Goal: Entertainment & Leisure: Consume media (video, audio)

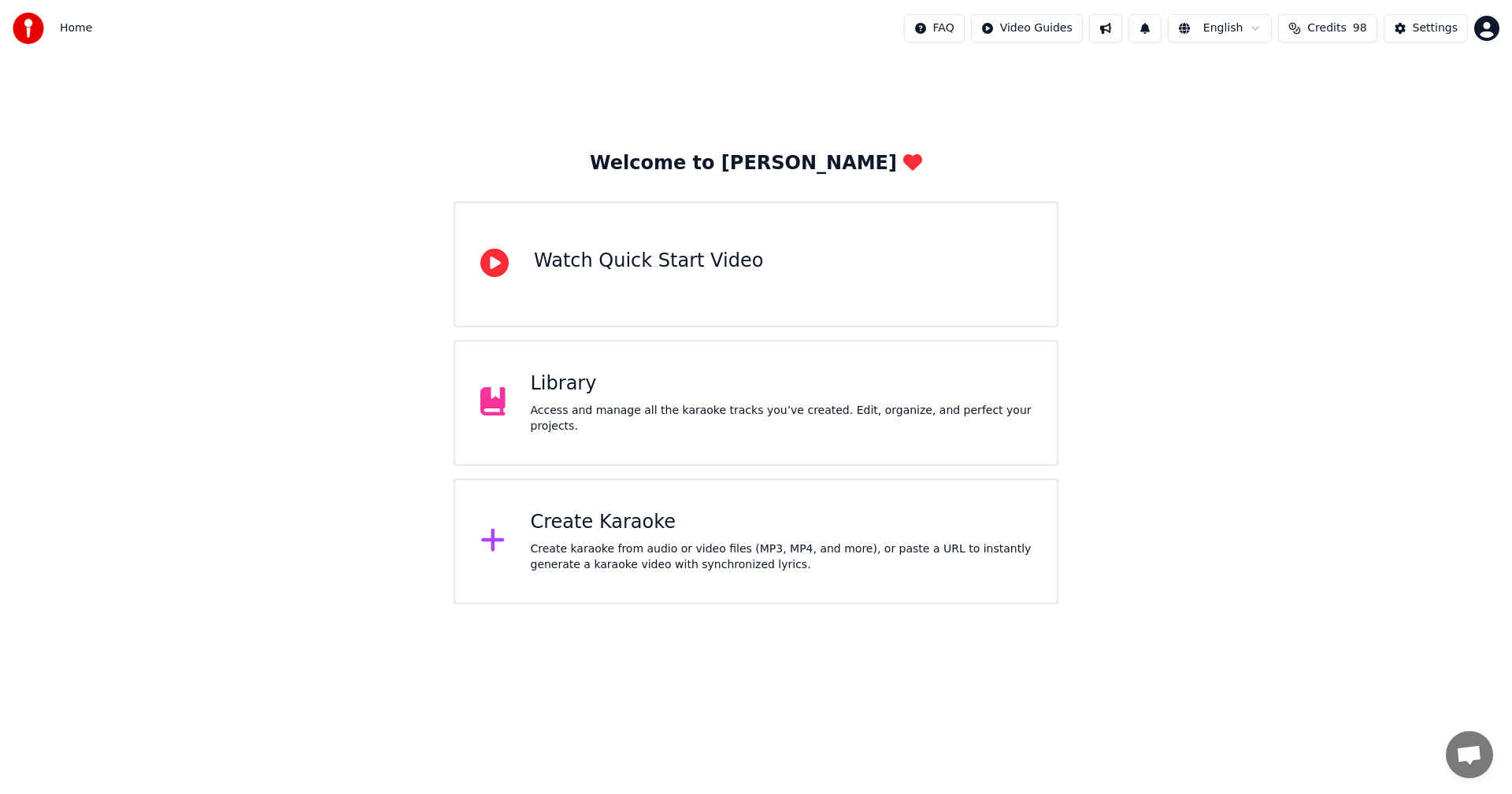
click at [600, 397] on div "Library" at bounding box center [782, 384] width 502 height 25
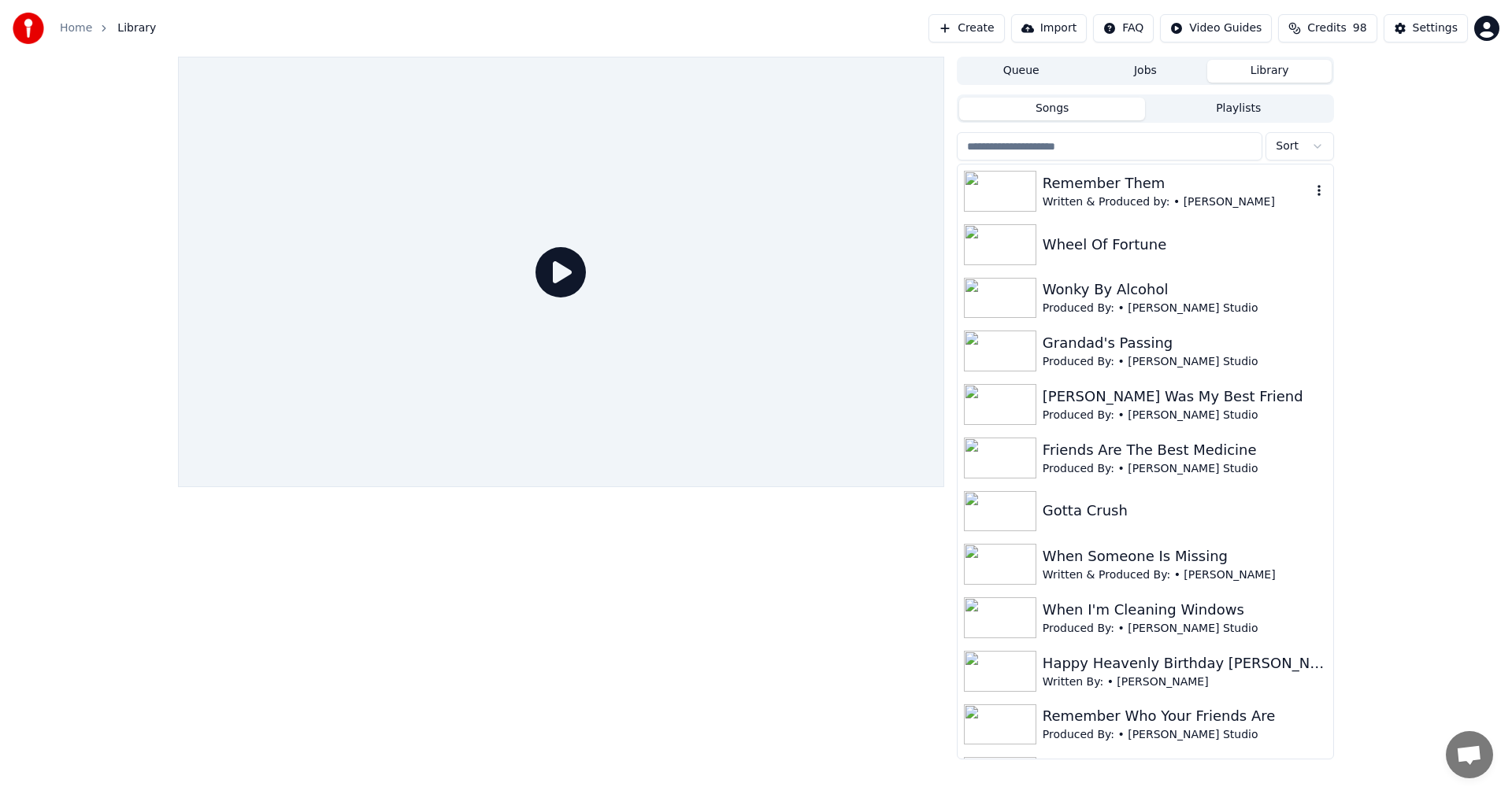
click at [1113, 193] on div "Remember Them" at bounding box center [1177, 183] width 269 height 22
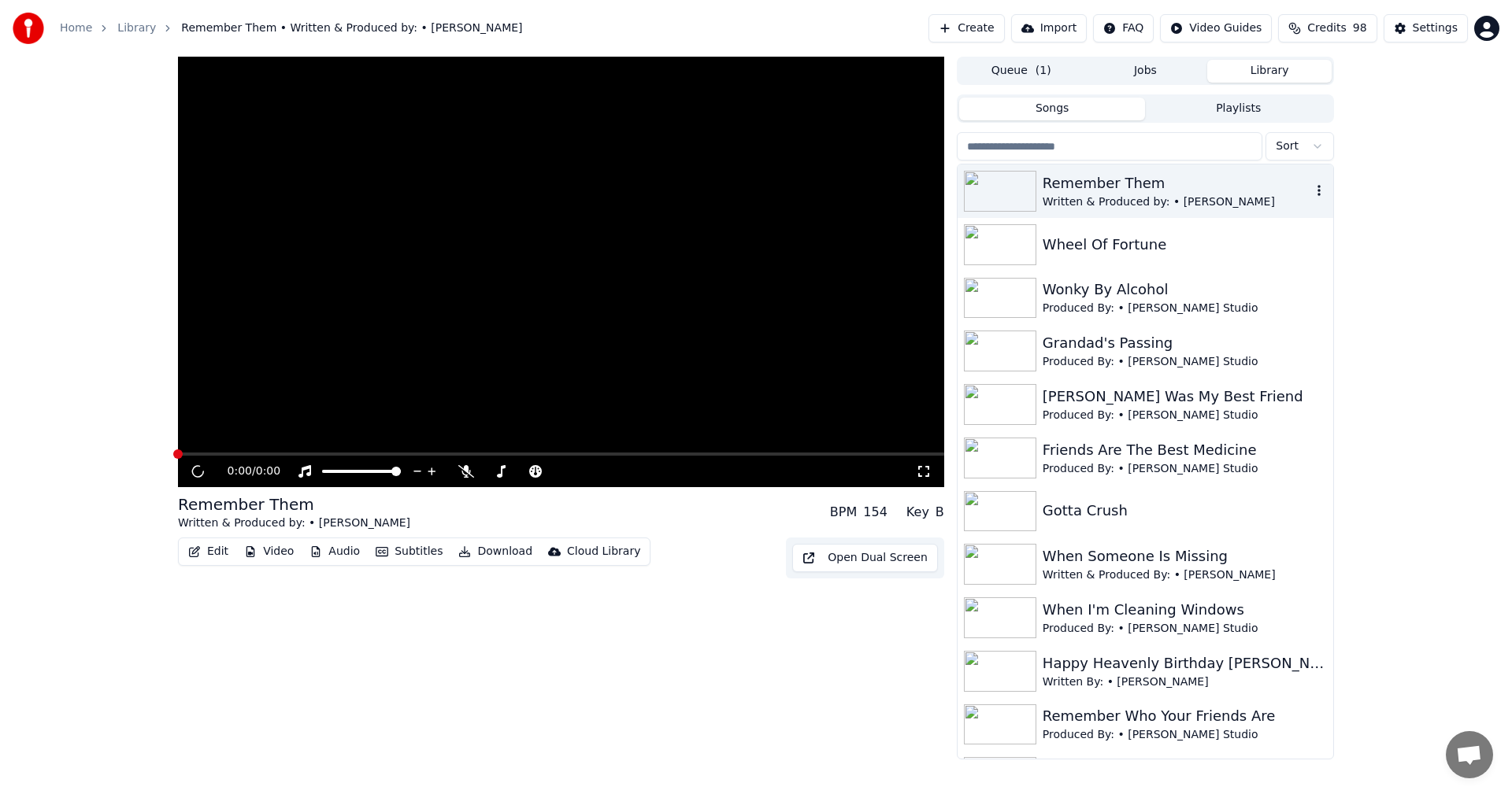
click at [1113, 193] on div "Remember Them" at bounding box center [1177, 183] width 269 height 22
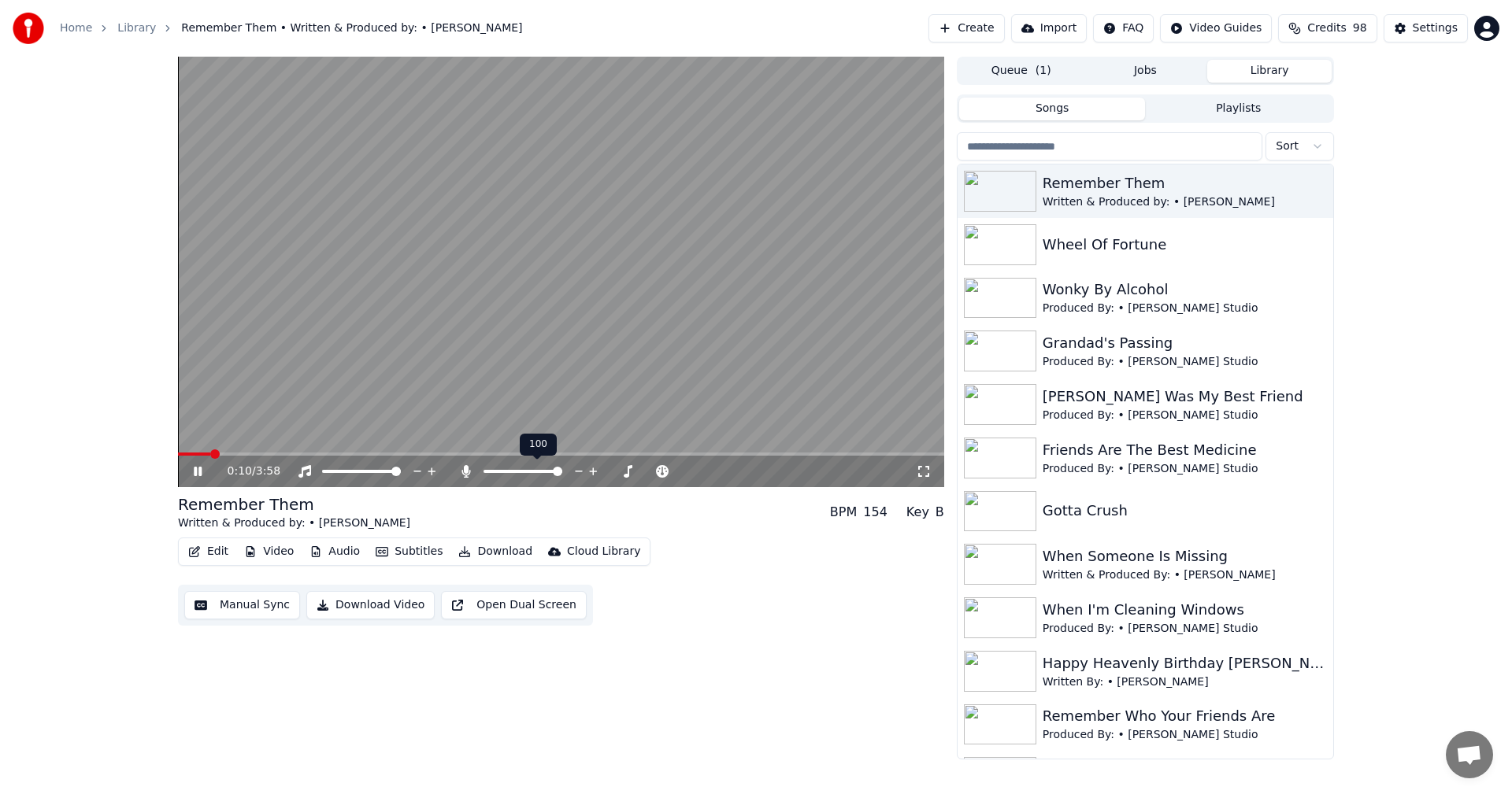
click at [562, 468] on span at bounding box center [557, 472] width 9 height 9
click at [926, 470] on icon at bounding box center [924, 472] width 16 height 13
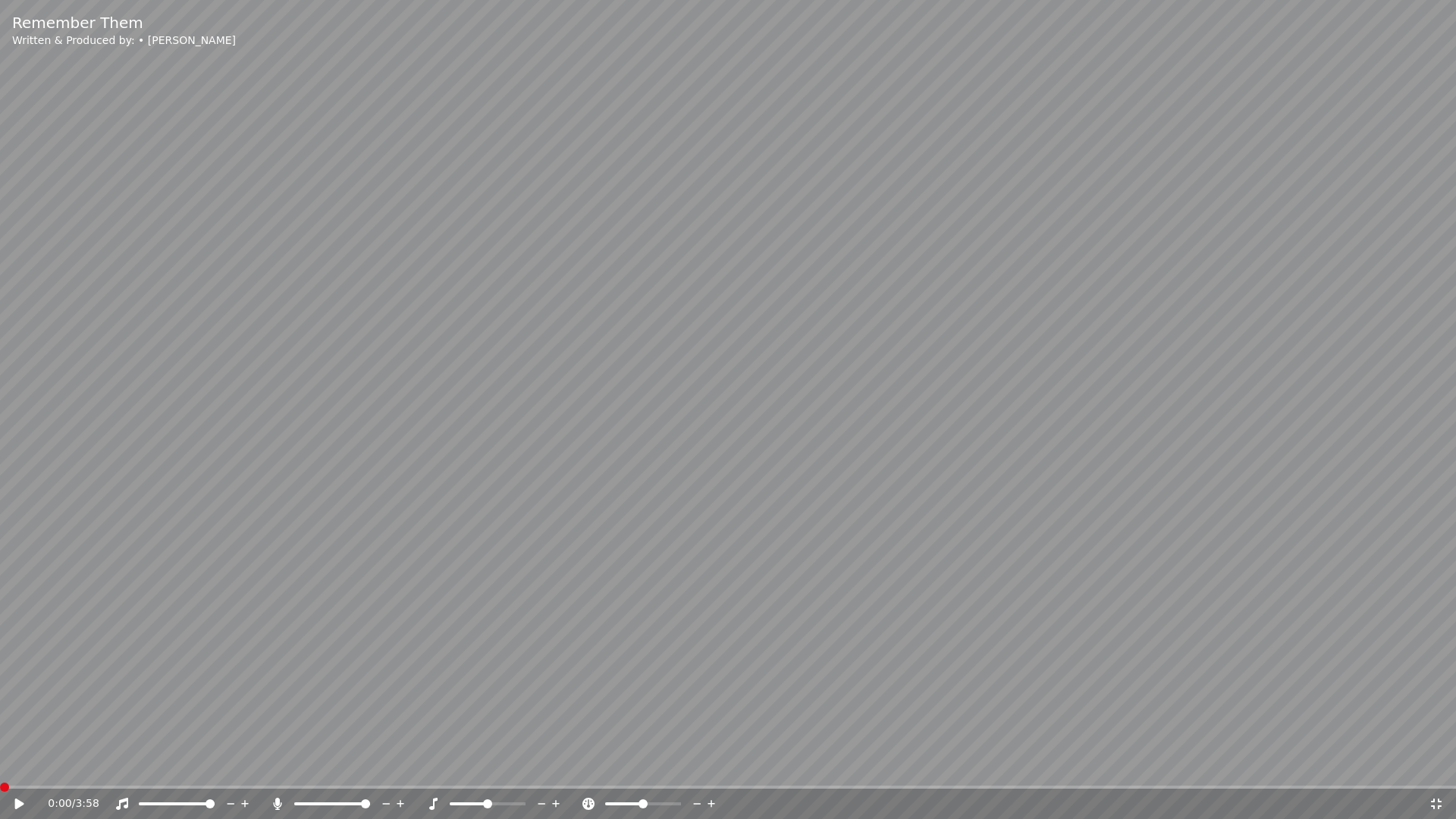
click at [0, 764] on span at bounding box center [5, 787] width 9 height 9
click at [20, 764] on icon at bounding box center [20, 804] width 9 height 11
click at [310, 764] on span at bounding box center [313, 804] width 9 height 9
click at [305, 764] on span at bounding box center [309, 804] width 9 height 9
click at [295, 764] on span at bounding box center [299, 804] width 9 height 9
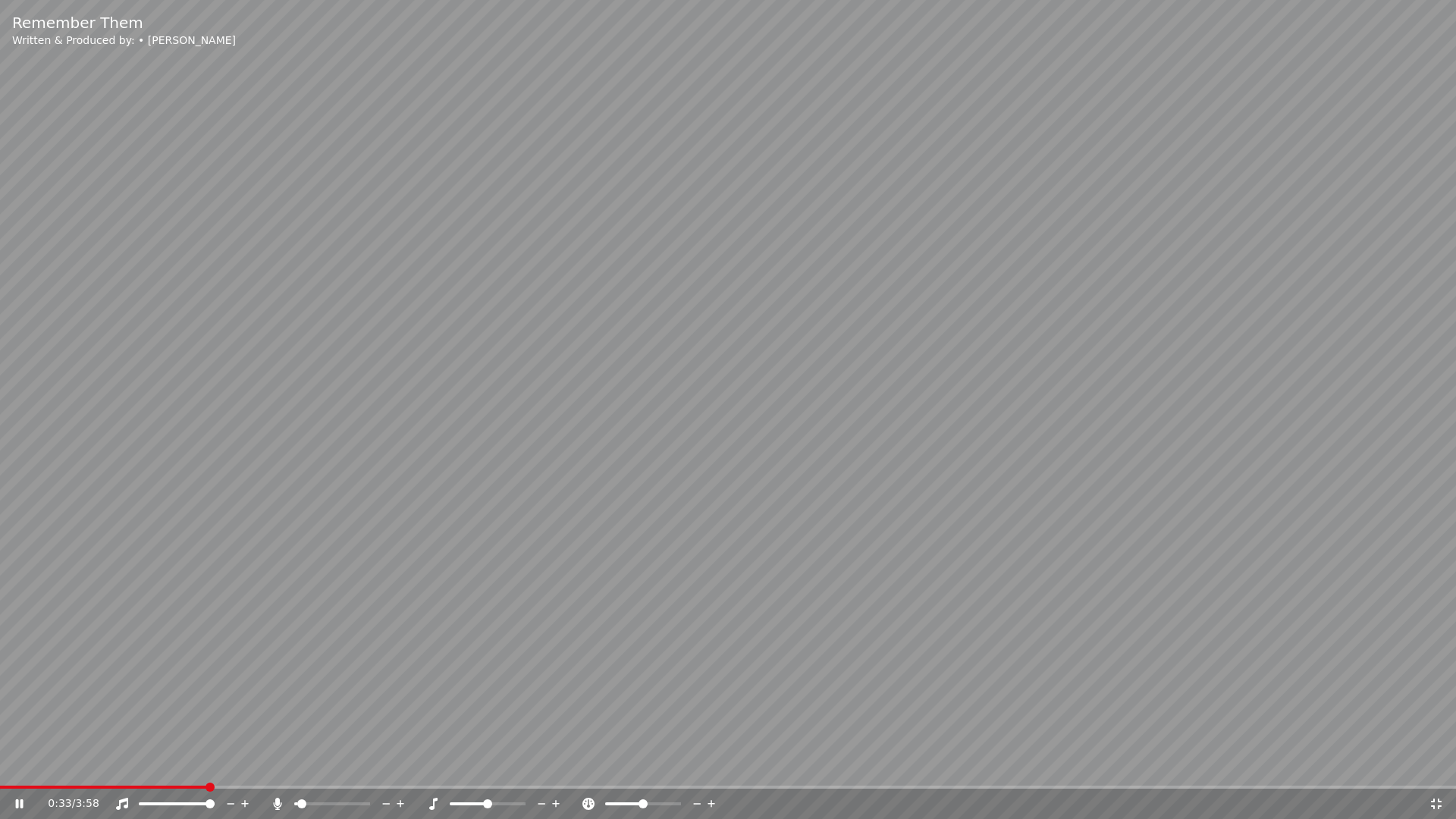
click at [307, 764] on div at bounding box center [346, 804] width 122 height 15
click at [304, 764] on span at bounding box center [307, 804] width 9 height 9
click at [370, 764] on span at bounding box center [365, 804] width 9 height 9
click at [591, 764] on icon at bounding box center [588, 804] width 12 height 12
click at [1434, 764] on icon at bounding box center [1436, 804] width 11 height 11
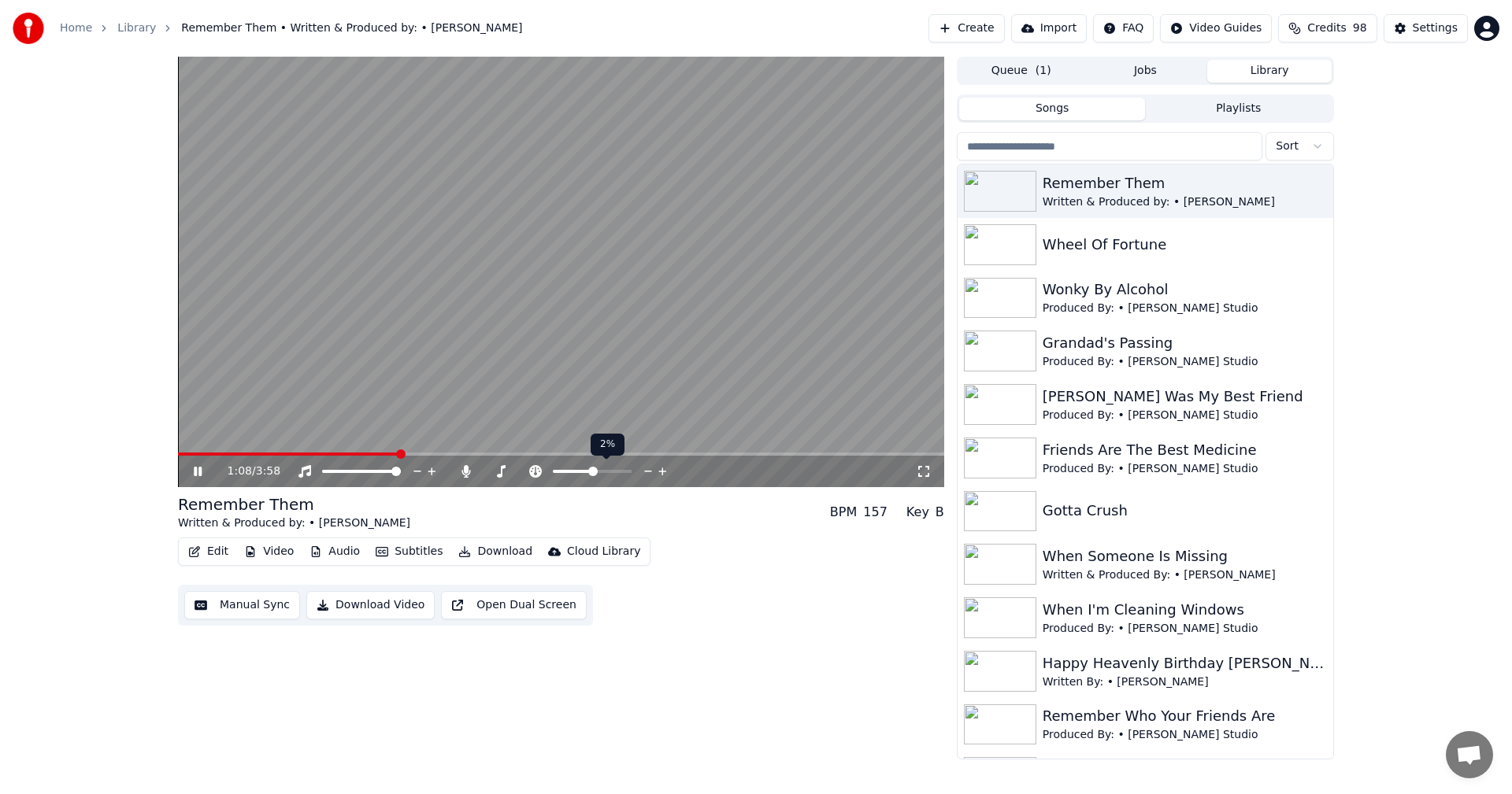
click at [594, 476] on span at bounding box center [593, 472] width 9 height 9
click at [650, 473] on icon at bounding box center [648, 472] width 15 height 16
click at [649, 474] on icon at bounding box center [648, 472] width 15 height 16
click at [627, 474] on icon at bounding box center [628, 472] width 15 height 16
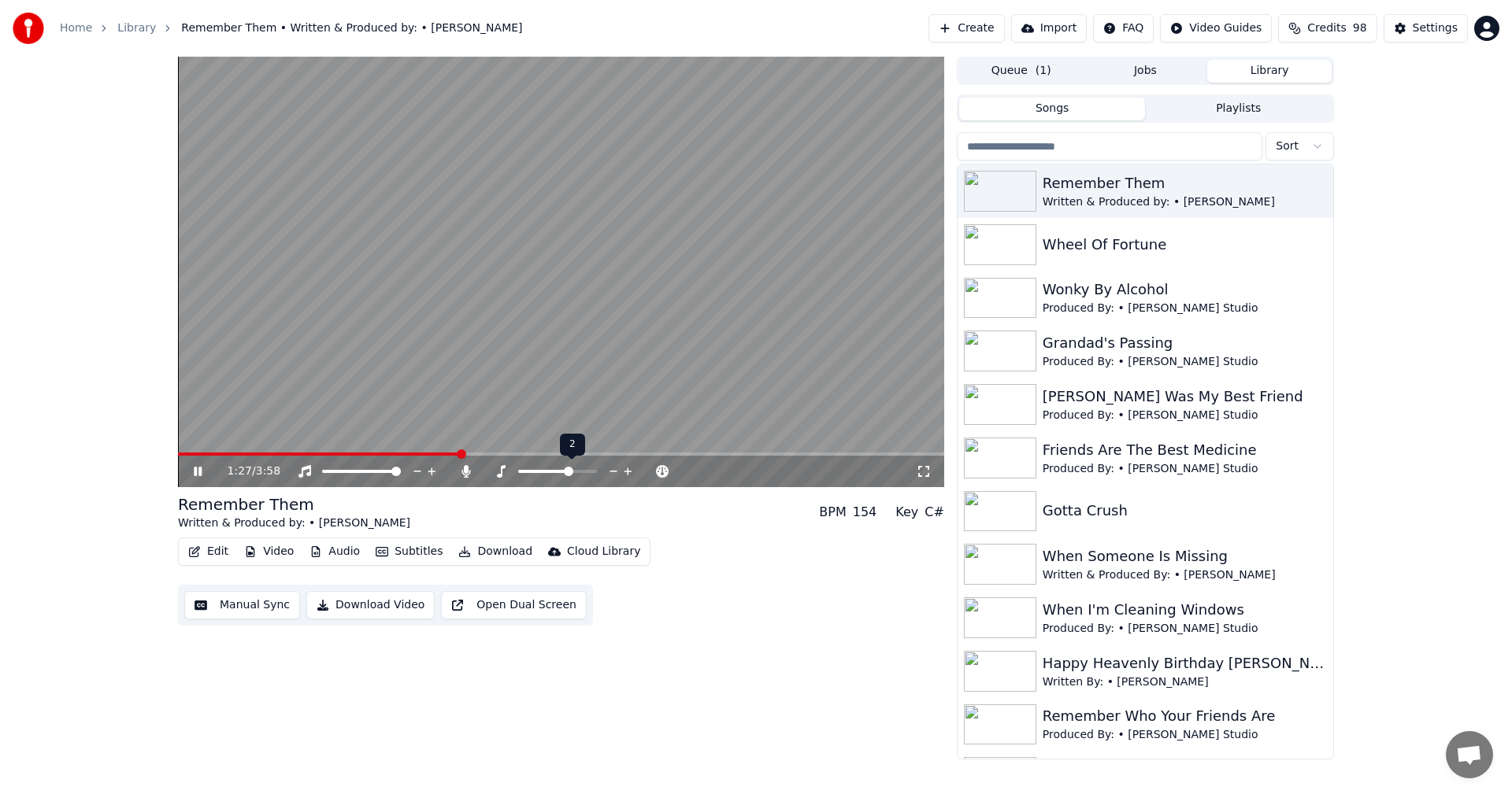
click at [614, 471] on icon at bounding box center [613, 472] width 15 height 16
click at [614, 470] on icon at bounding box center [613, 472] width 15 height 16
click at [628, 473] on icon at bounding box center [628, 472] width 8 height 8
click at [178, 453] on span at bounding box center [178, 454] width 0 height 3
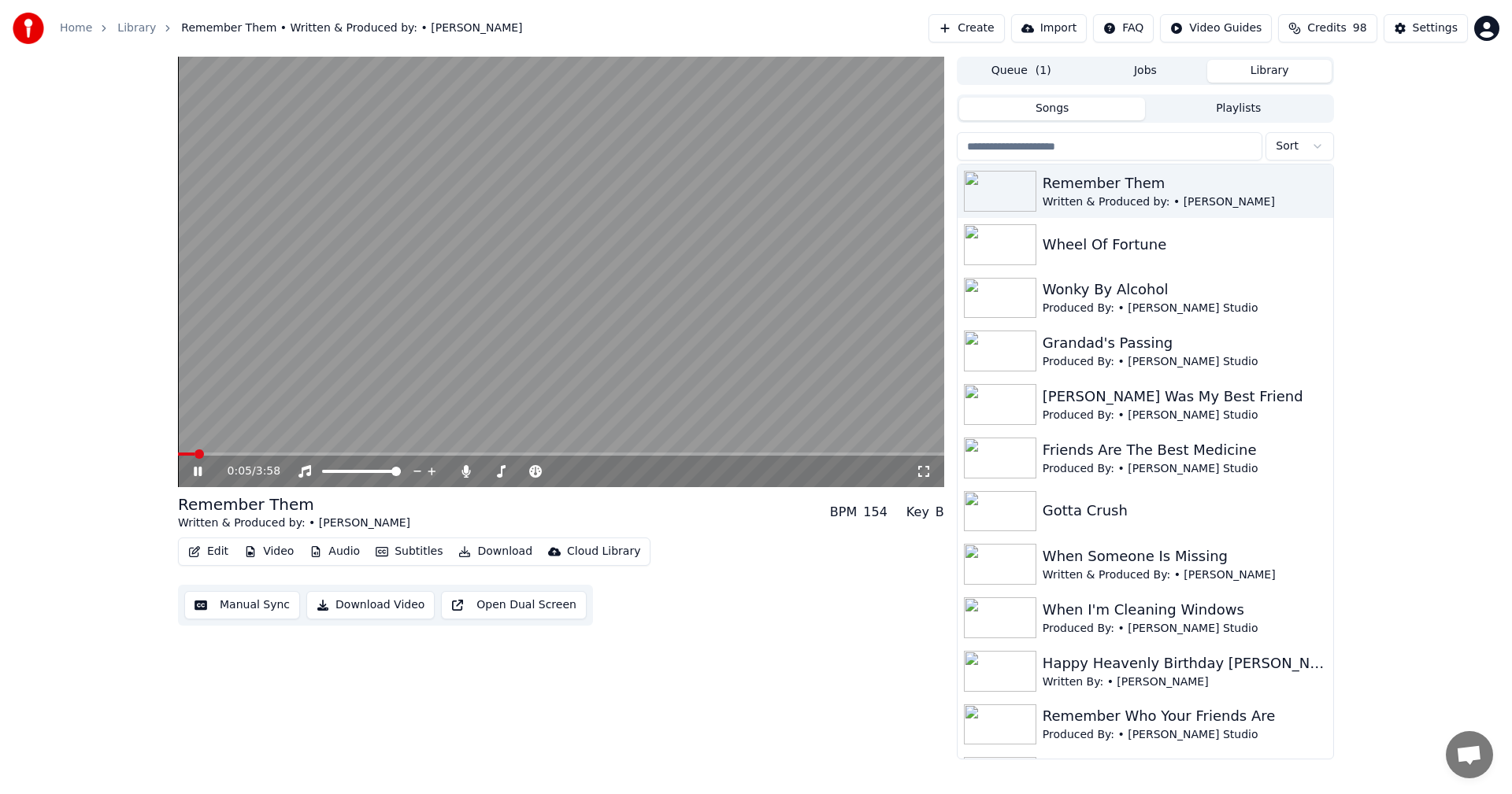
click at [921, 476] on icon at bounding box center [924, 472] width 16 height 13
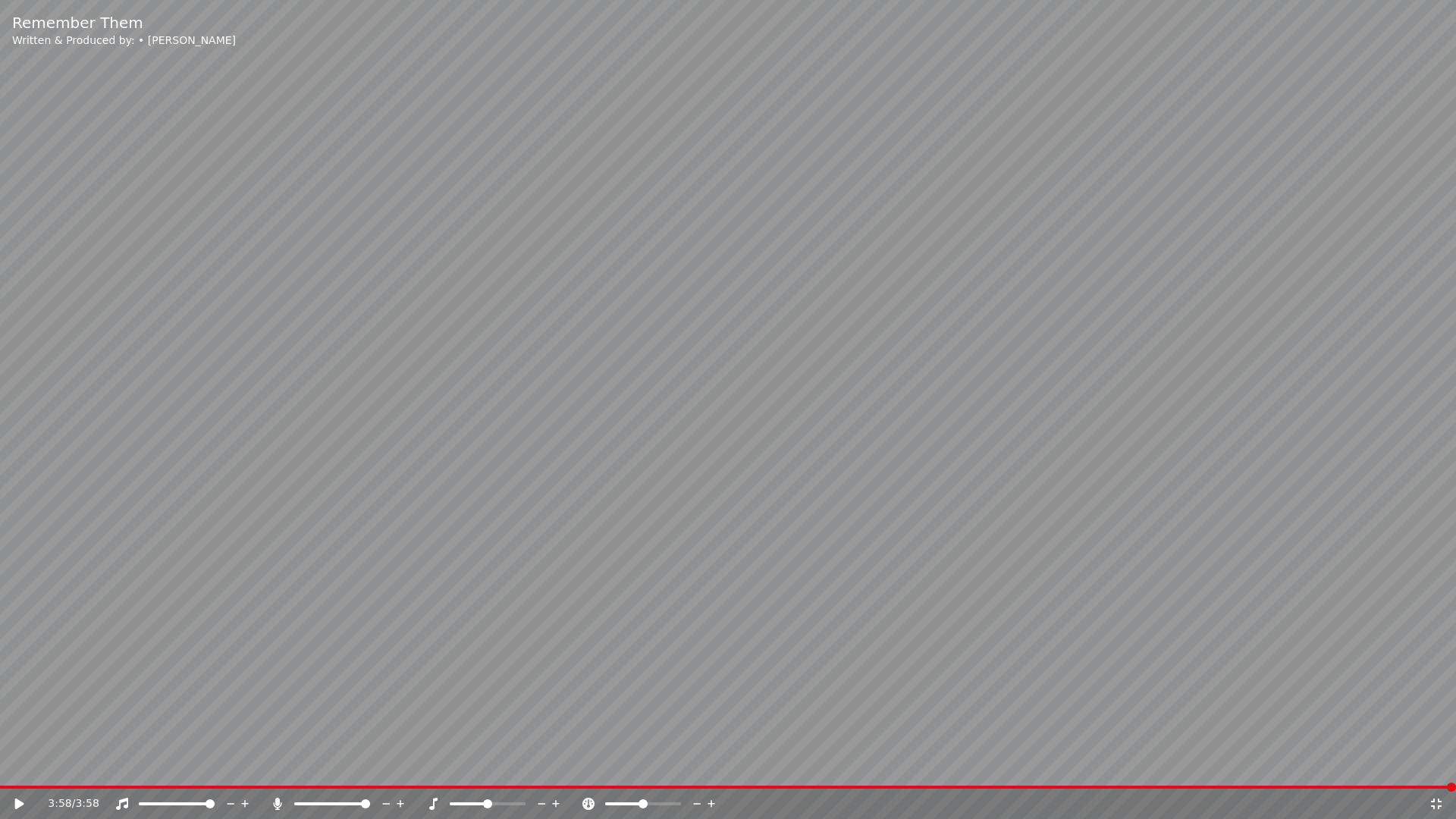
click at [1436, 764] on icon at bounding box center [1436, 804] width 15 height 12
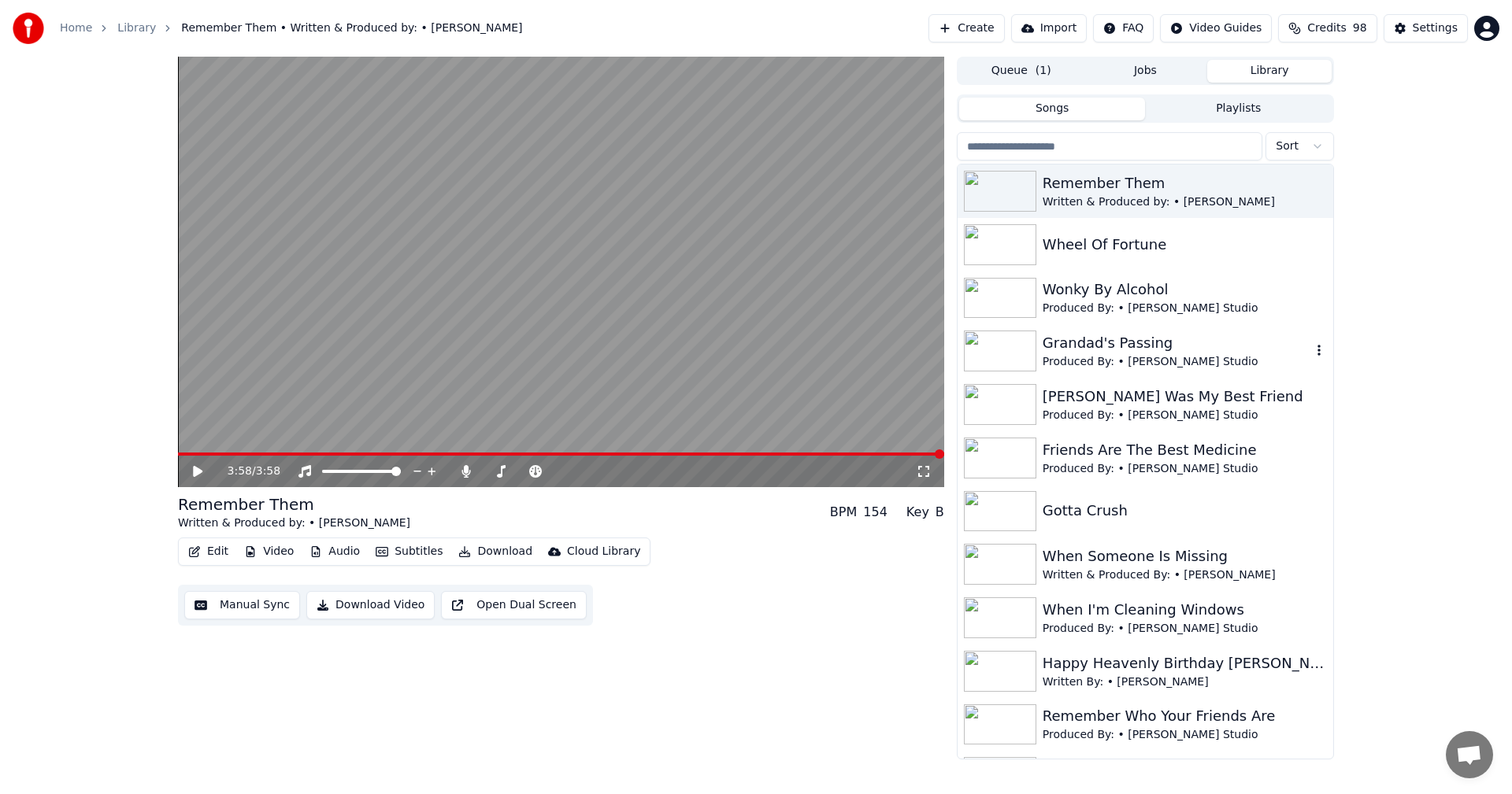
click at [1089, 344] on div "Grandad's Passing" at bounding box center [1177, 343] width 269 height 22
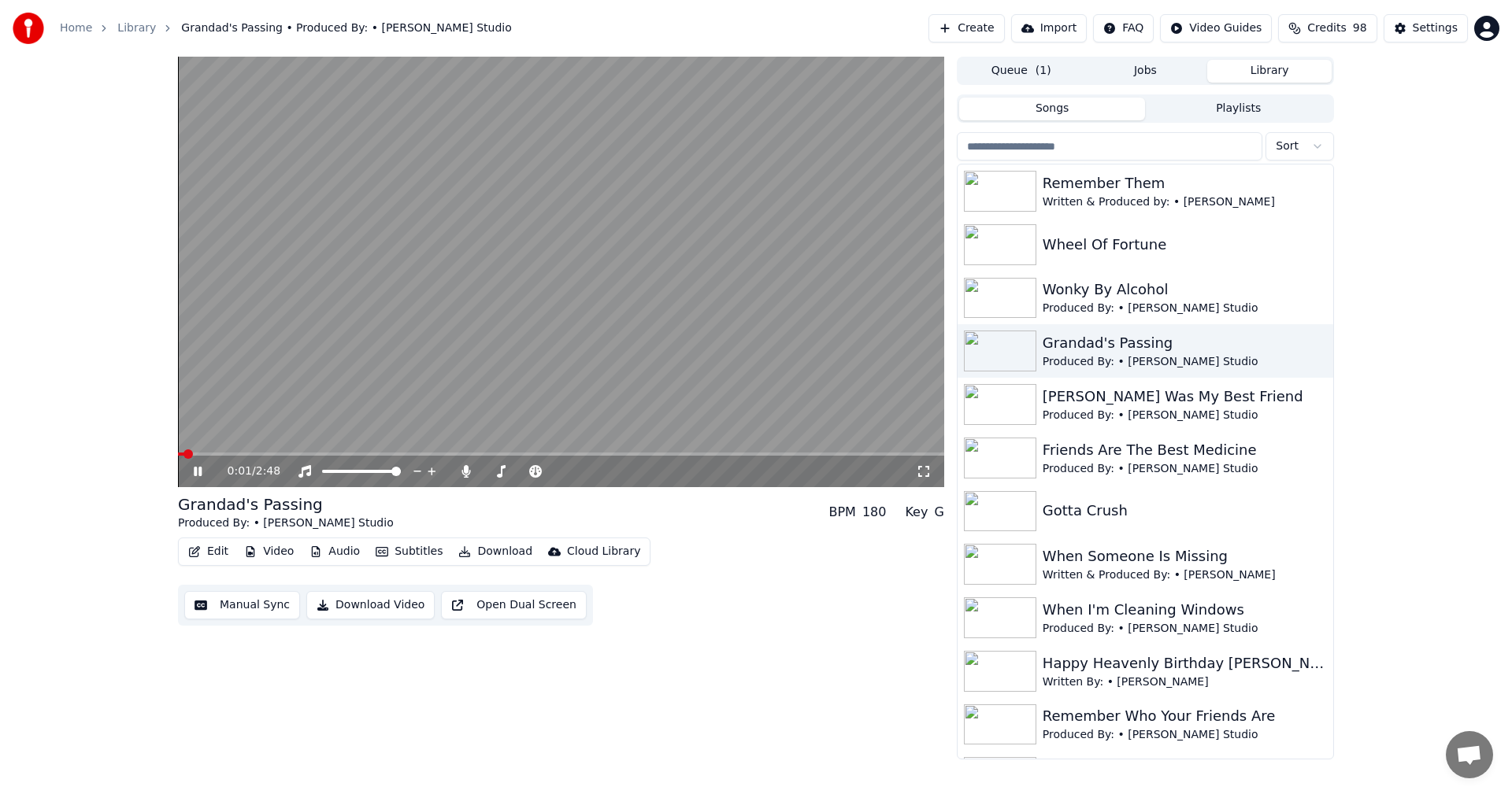
click at [938, 463] on div "0:01 / 2:48" at bounding box center [561, 472] width 767 height 32
drag, startPoint x: 924, startPoint y: 476, endPoint x: 910, endPoint y: 491, distance: 20.5
click at [916, 484] on div "0:02 / 2:48" at bounding box center [561, 472] width 767 height 32
click at [930, 473] on icon at bounding box center [924, 472] width 16 height 13
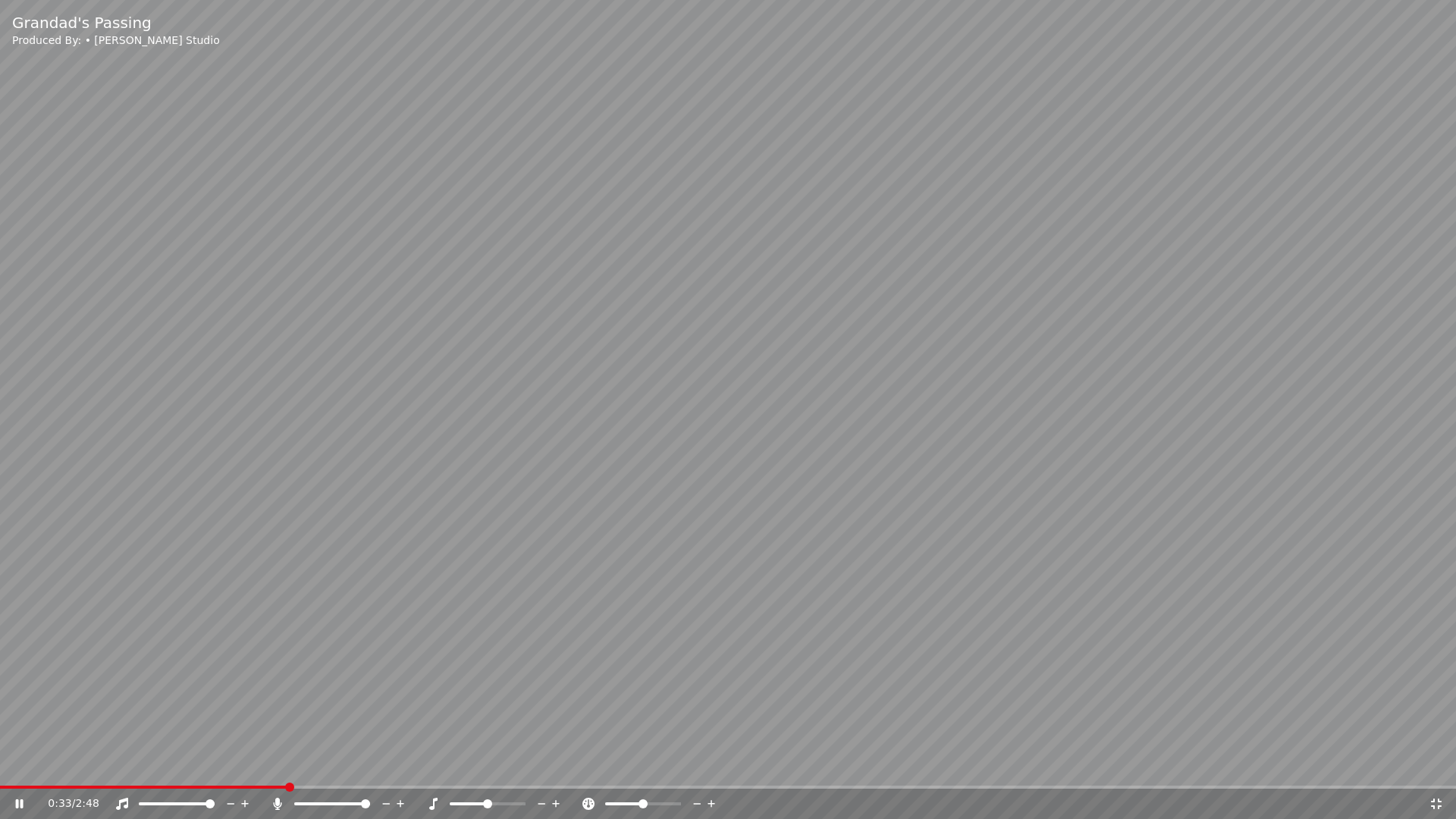
click at [1444, 764] on div "0:33 / 2:48" at bounding box center [728, 804] width 1444 height 15
click at [1446, 764] on div "0:34 / 2:48" at bounding box center [728, 804] width 1456 height 30
click at [1439, 764] on icon at bounding box center [1436, 804] width 11 height 11
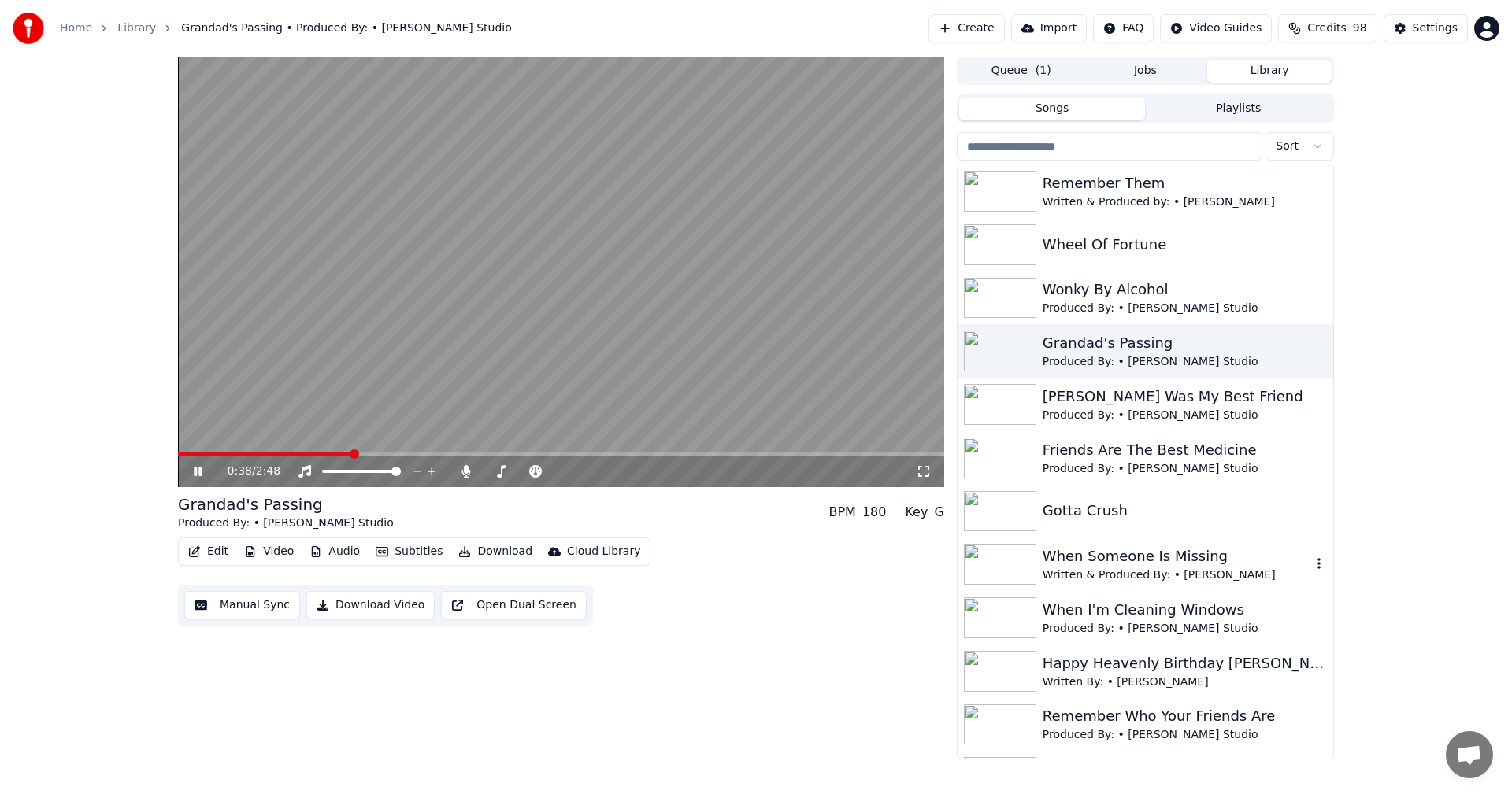
click at [1145, 559] on div "When Someone Is Missing" at bounding box center [1177, 557] width 269 height 22
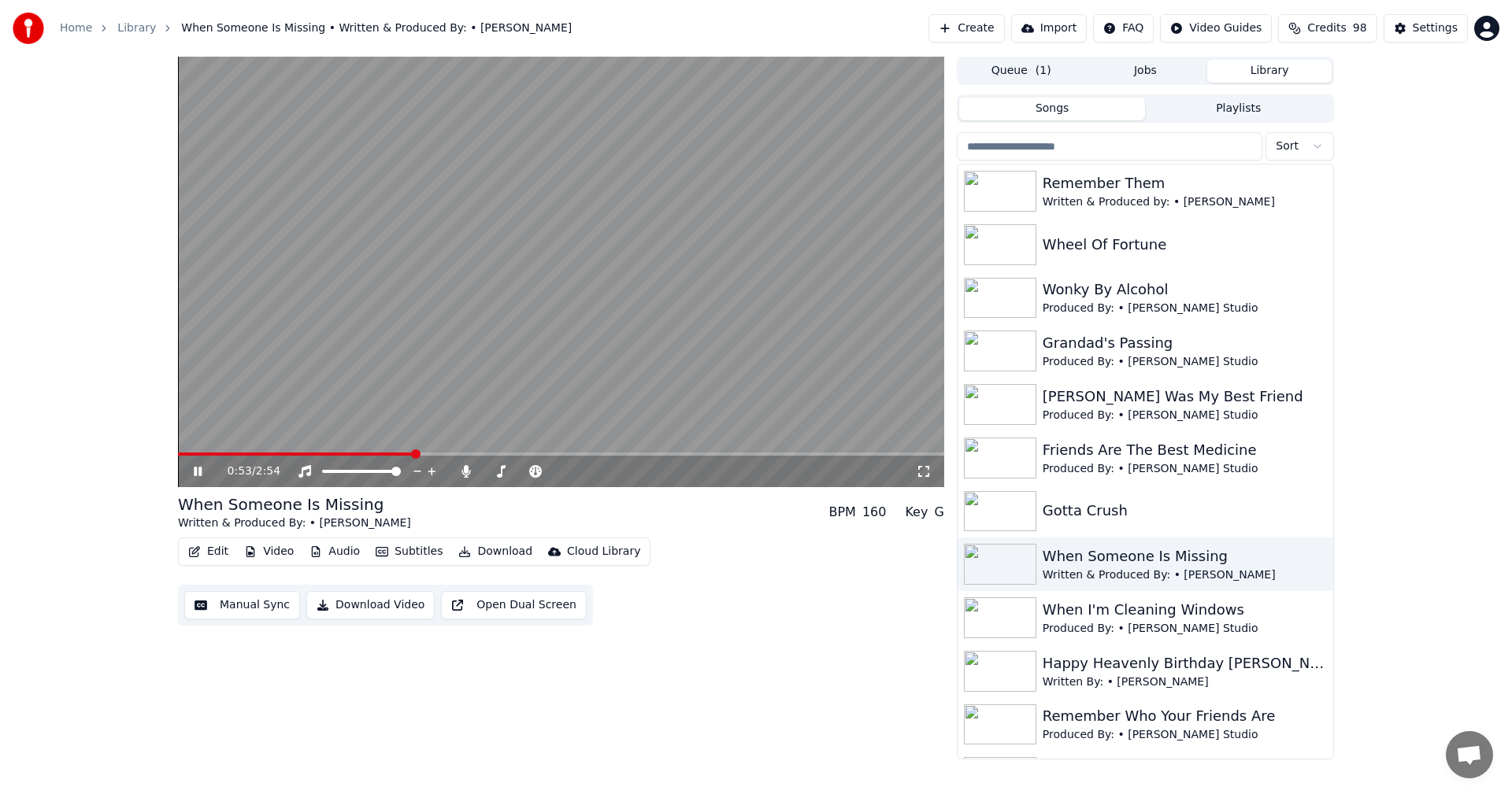
click at [923, 477] on icon at bounding box center [924, 472] width 16 height 13
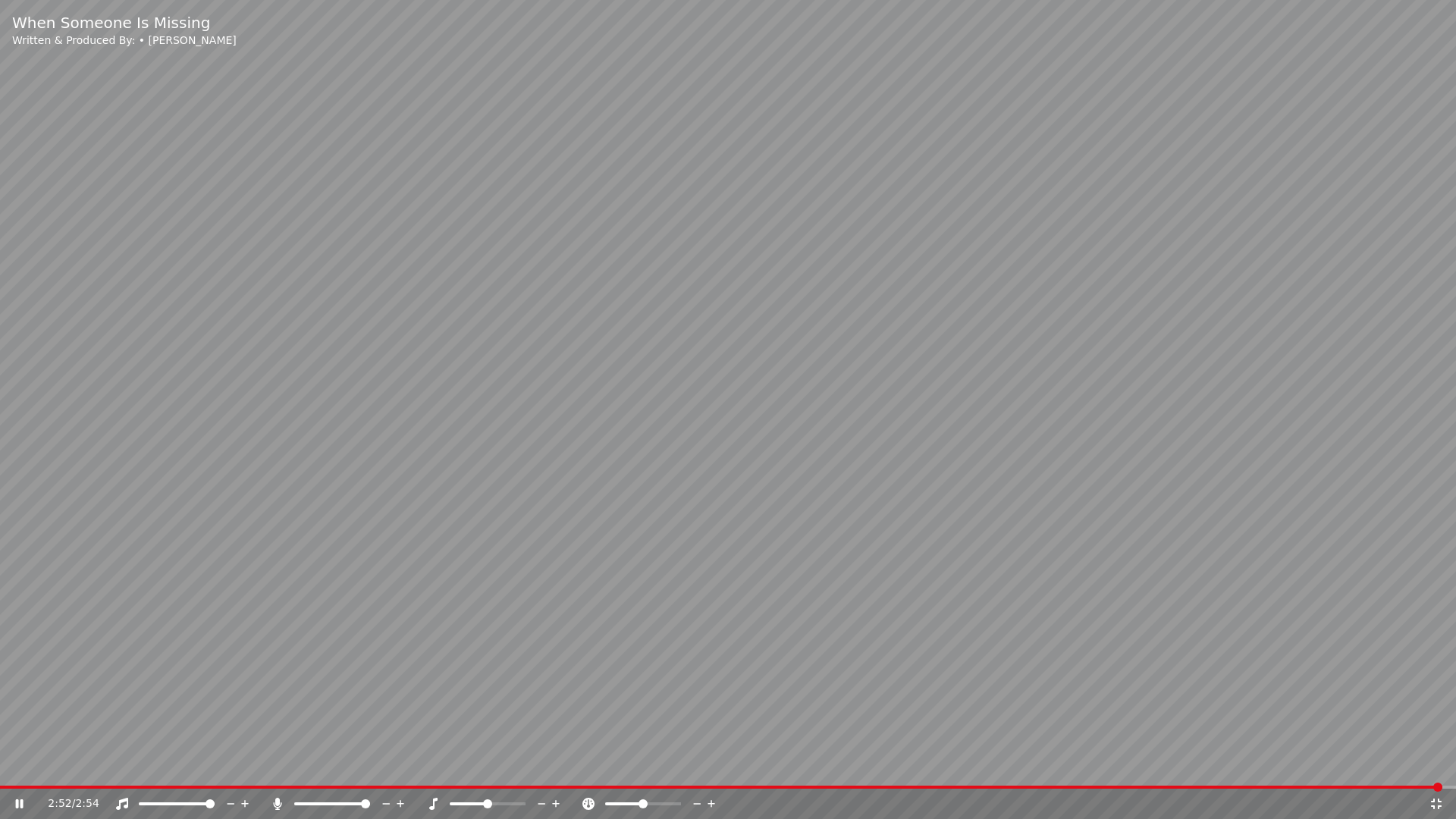
click at [1432, 764] on icon at bounding box center [1436, 804] width 11 height 11
